Goal: Check status: Check status

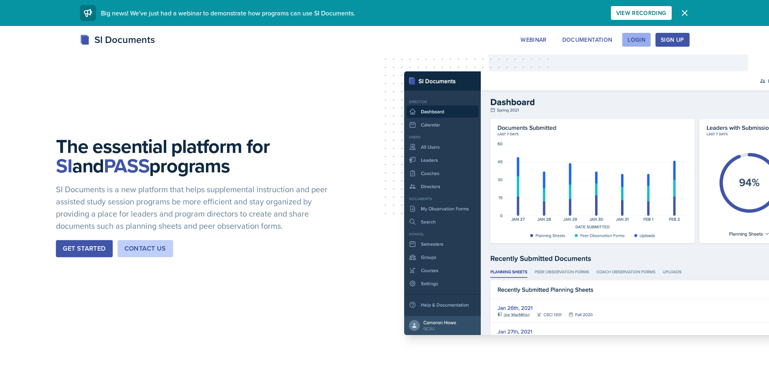
click at [641, 38] on div "Login" at bounding box center [636, 39] width 18 height 6
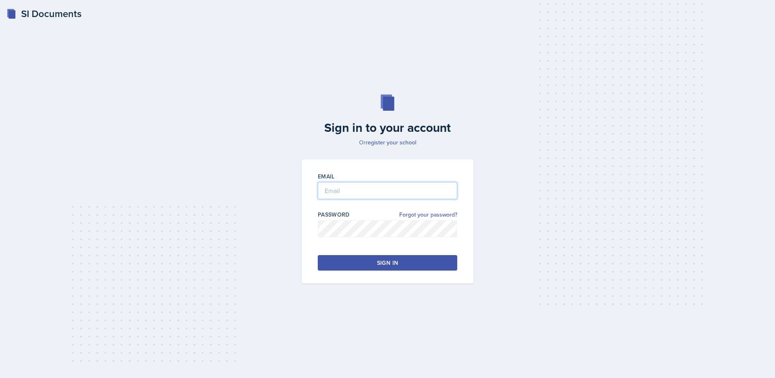
type input "[EMAIL_ADDRESS][DOMAIN_NAME]"
click at [386, 261] on div "Sign in" at bounding box center [387, 262] width 21 height 8
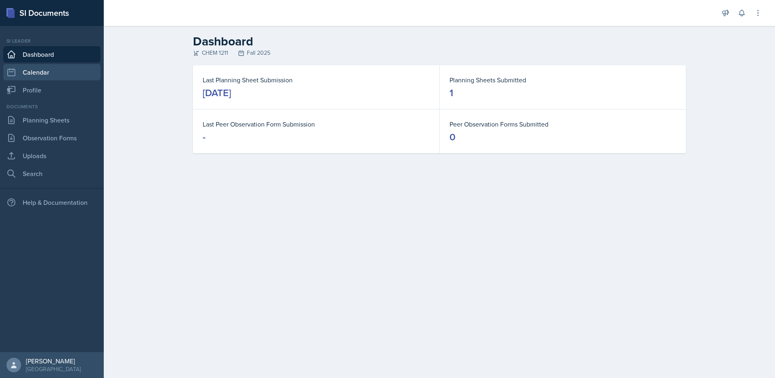
click at [37, 77] on link "Calendar" at bounding box center [51, 72] width 97 height 16
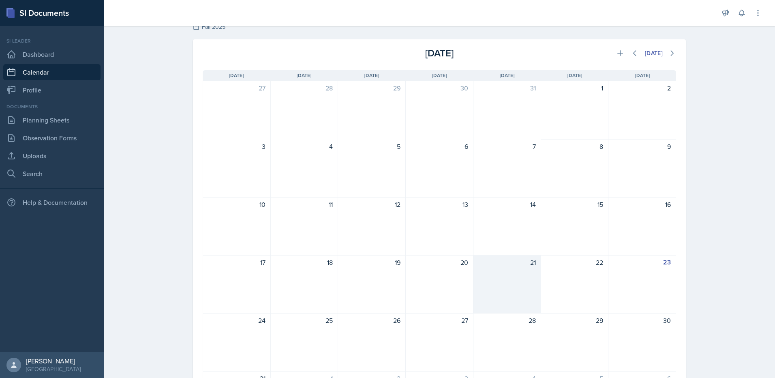
scroll to position [26, 0]
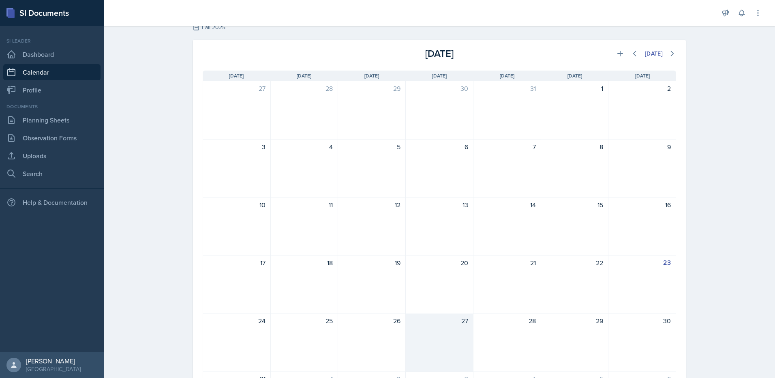
click at [451, 314] on div "27" at bounding box center [440, 342] width 68 height 58
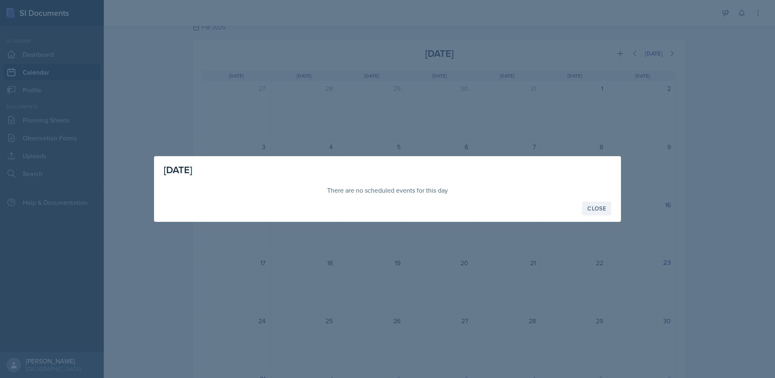
click at [596, 213] on button "Close" at bounding box center [596, 208] width 29 height 14
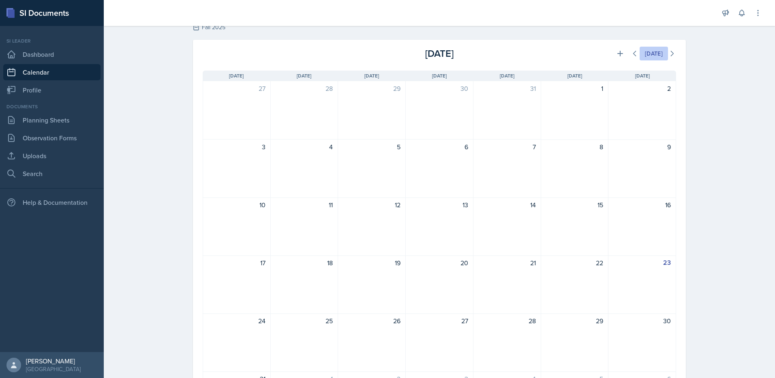
click at [661, 55] on button "[DATE]" at bounding box center [653, 54] width 28 height 14
click at [671, 54] on icon at bounding box center [672, 53] width 2 height 5
click at [671, 55] on icon at bounding box center [672, 53] width 2 height 5
click at [148, 173] on div "Calendar Fall 2025 [DATE] [DATE] Event Type Select Event Type All Major Review …" at bounding box center [439, 200] width 671 height 400
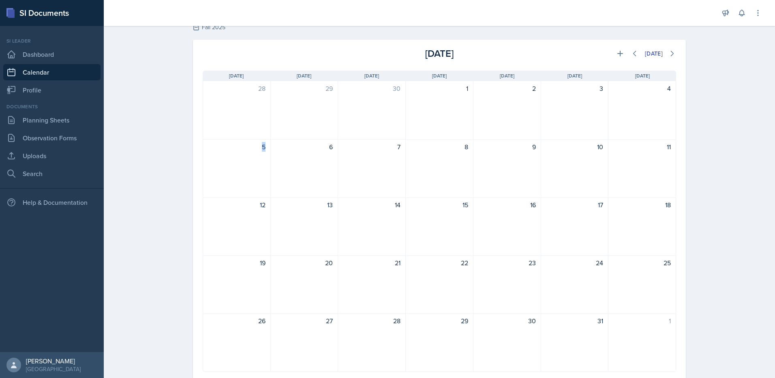
drag, startPoint x: 148, startPoint y: 173, endPoint x: 146, endPoint y: 177, distance: 4.7
click at [146, 177] on div "Calendar Fall 2025 [DATE] [DATE] Event Type Select Event Type All Major Review …" at bounding box center [439, 200] width 671 height 400
